Goal: Transaction & Acquisition: Purchase product/service

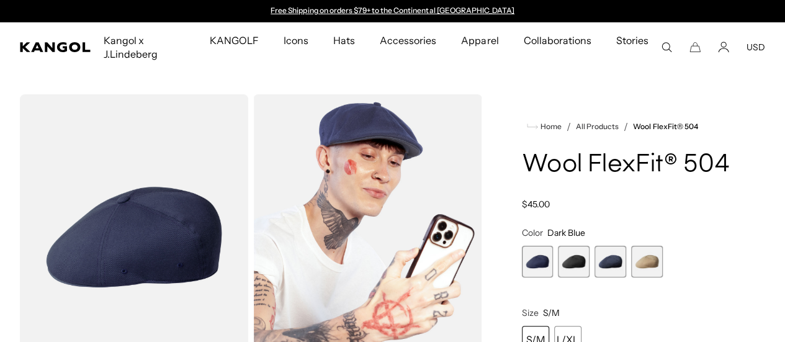
click at [590, 277] on span "2 of 4" at bounding box center [574, 262] width 32 height 32
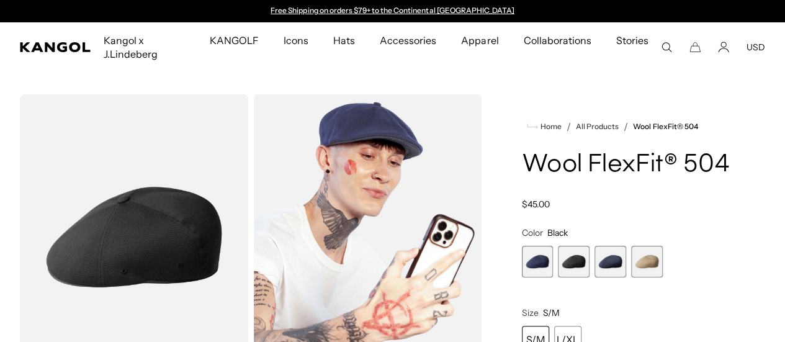
click at [590, 277] on span "2 of 4" at bounding box center [574, 262] width 32 height 32
